Goal: Task Accomplishment & Management: Manage account settings

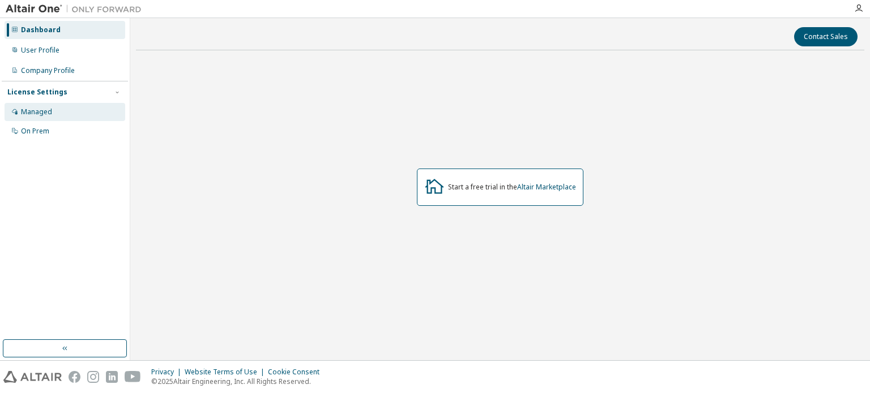
click at [41, 115] on div "Managed" at bounding box center [36, 112] width 31 height 9
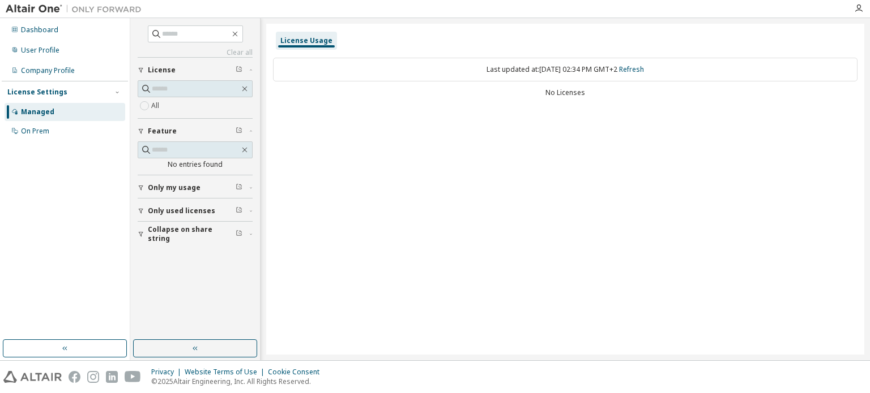
click at [178, 207] on span "Only used licenses" at bounding box center [181, 211] width 67 height 9
click at [297, 41] on div "License Usage" at bounding box center [306, 40] width 52 height 9
click at [49, 129] on div "On Prem" at bounding box center [65, 131] width 121 height 18
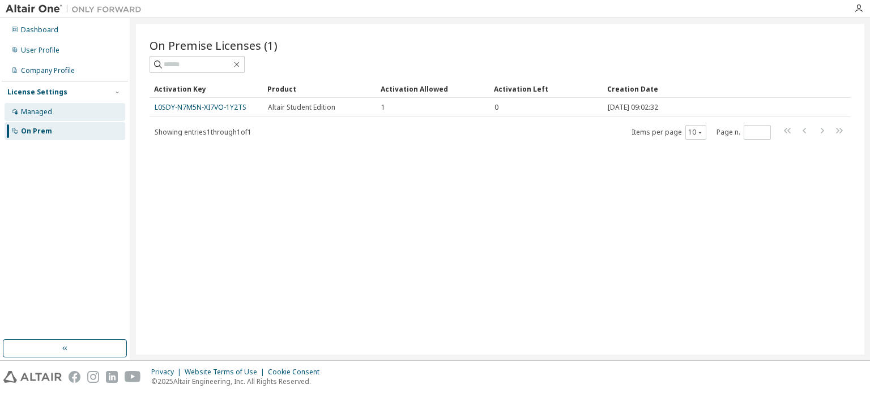
click at [45, 118] on div "Managed" at bounding box center [65, 112] width 121 height 18
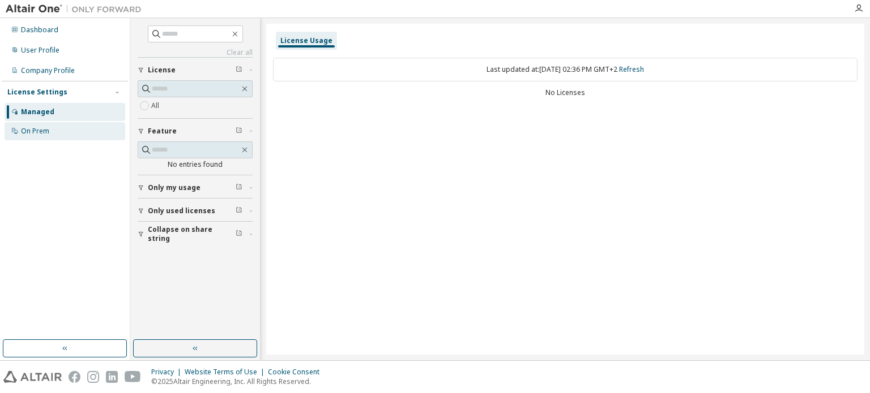
click at [45, 130] on div "On Prem" at bounding box center [35, 131] width 28 height 9
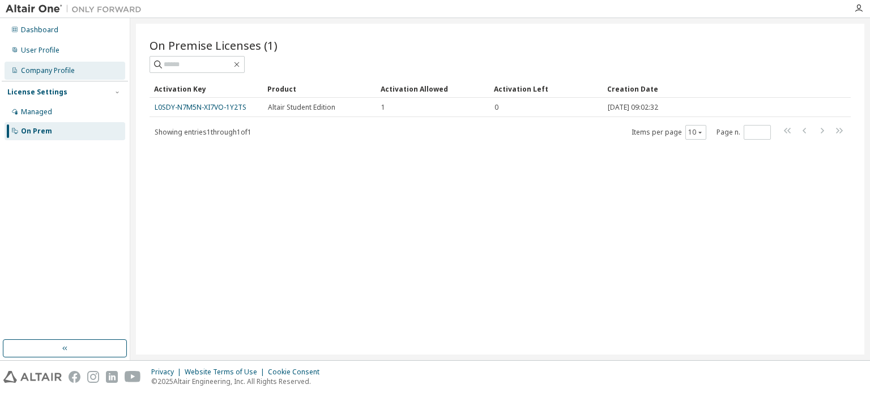
click at [61, 70] on div "Company Profile" at bounding box center [48, 70] width 54 height 9
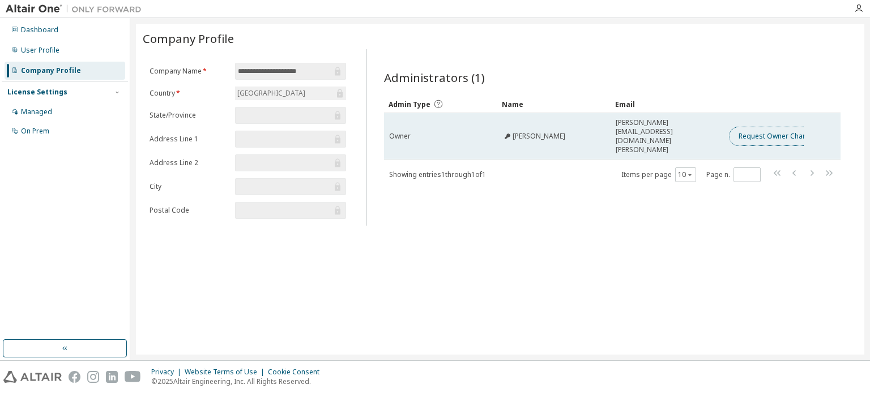
click at [734, 127] on button "Request Owner Change" at bounding box center [777, 136] width 96 height 19
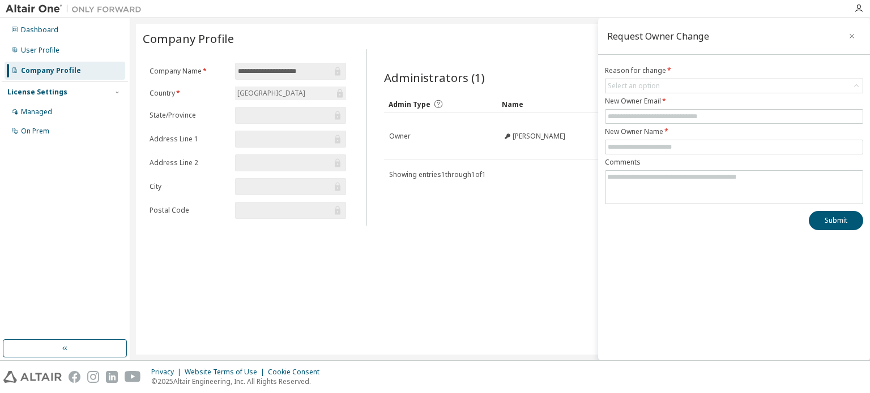
click at [566, 194] on div "Administrators (1) Clear Load Save Save As Field Operator Value Select filter S…" at bounding box center [611, 141] width 483 height 170
click at [850, 34] on icon "button" at bounding box center [851, 36] width 8 height 9
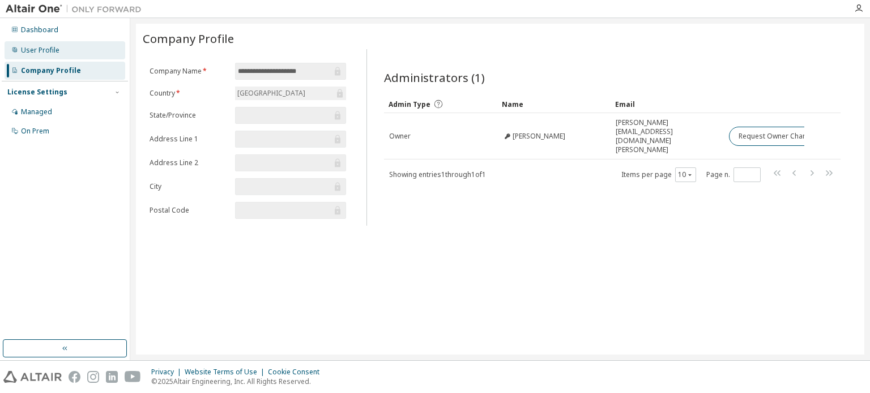
click at [87, 52] on div "User Profile" at bounding box center [65, 50] width 121 height 18
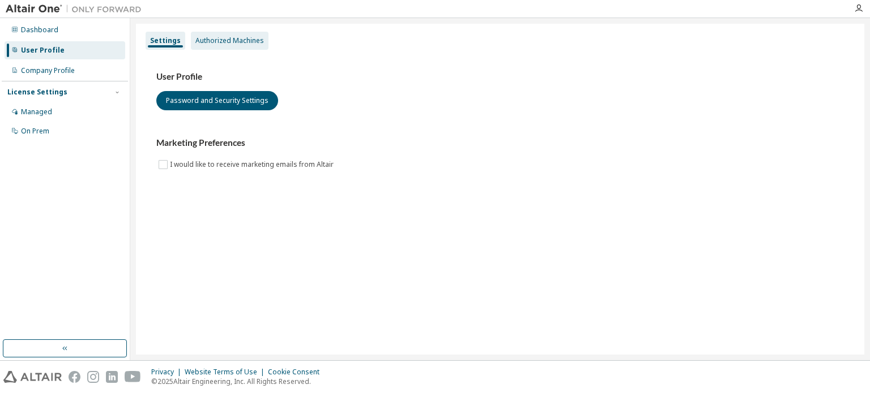
click at [234, 44] on div "Authorized Machines" at bounding box center [229, 40] width 68 height 9
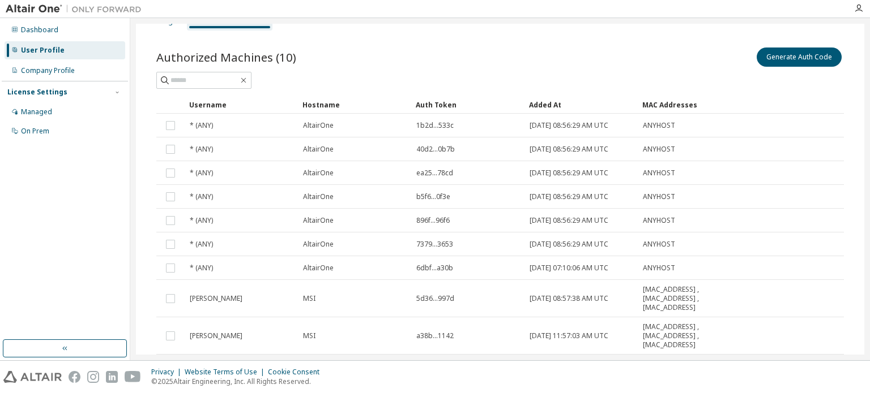
scroll to position [16, 0]
